Goal: Download file/media

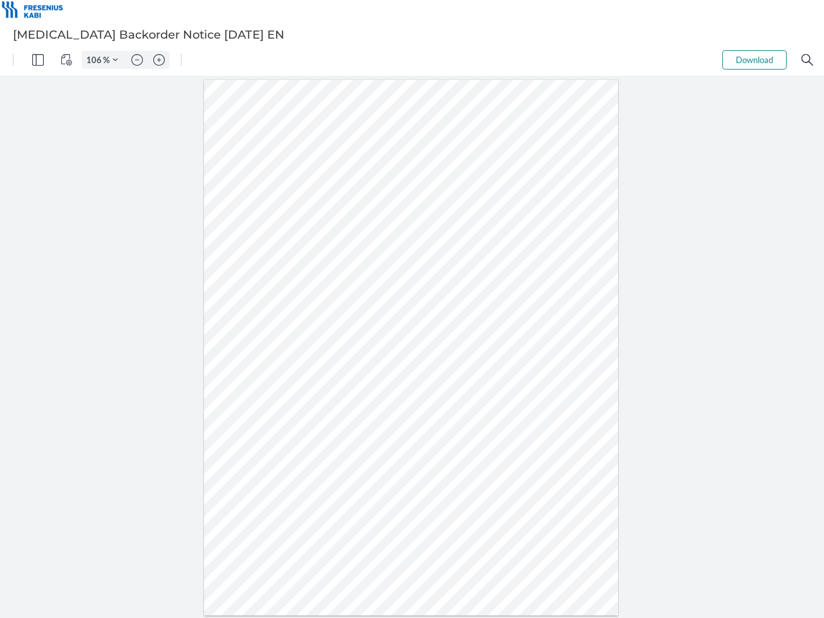
click at [38, 60] on img "Panel" at bounding box center [38, 60] width 12 height 12
click at [66, 60] on img "View Controls" at bounding box center [67, 60] width 12 height 12
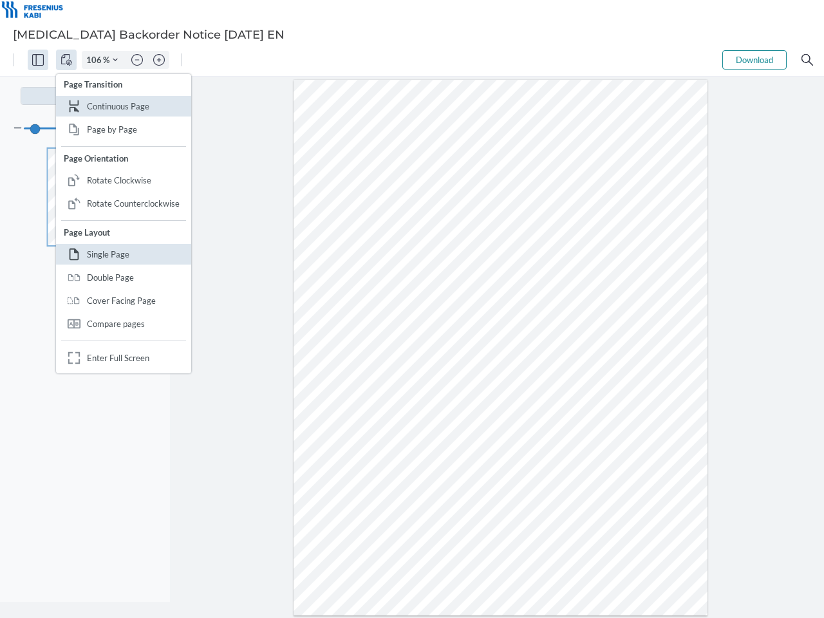
click at [96, 60] on input "106" at bounding box center [92, 60] width 21 height 12
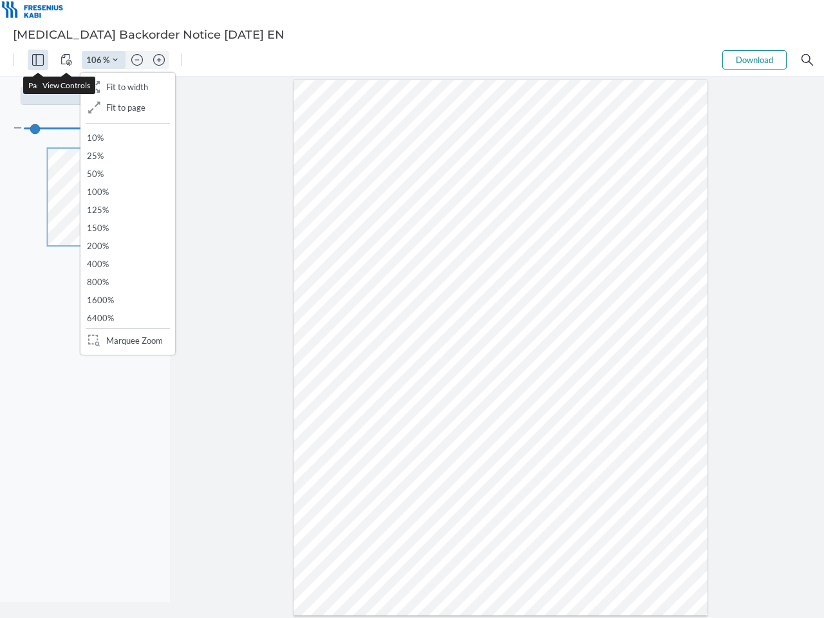
click at [115, 60] on img "Zoom Controls" at bounding box center [115, 59] width 5 height 5
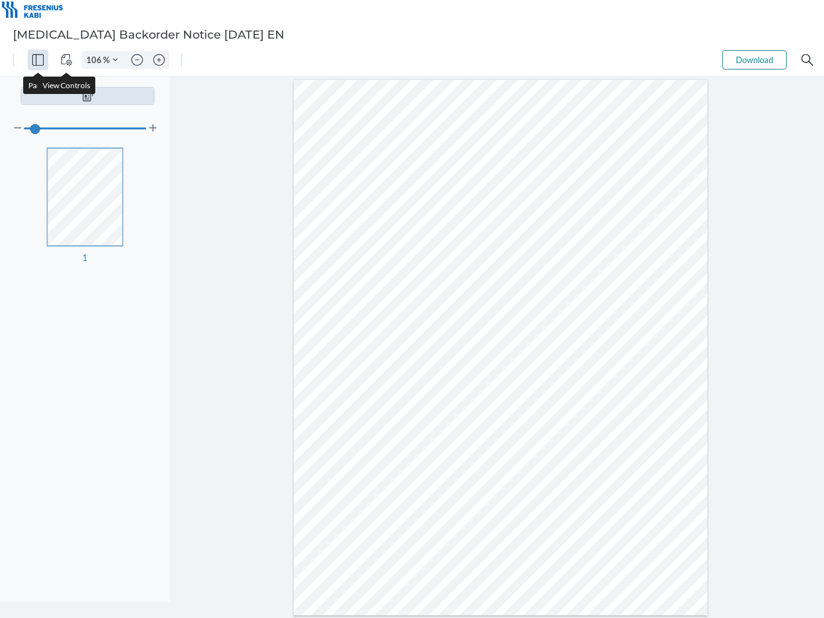
click at [137, 60] on img "Zoom out" at bounding box center [137, 60] width 12 height 12
click at [159, 60] on img "Zoom in" at bounding box center [159, 60] width 12 height 12
type input "106"
click at [755, 60] on button "Download" at bounding box center [754, 59] width 64 height 19
click at [807, 60] on img "Search" at bounding box center [808, 60] width 12 height 12
